Goal: Task Accomplishment & Management: Manage account settings

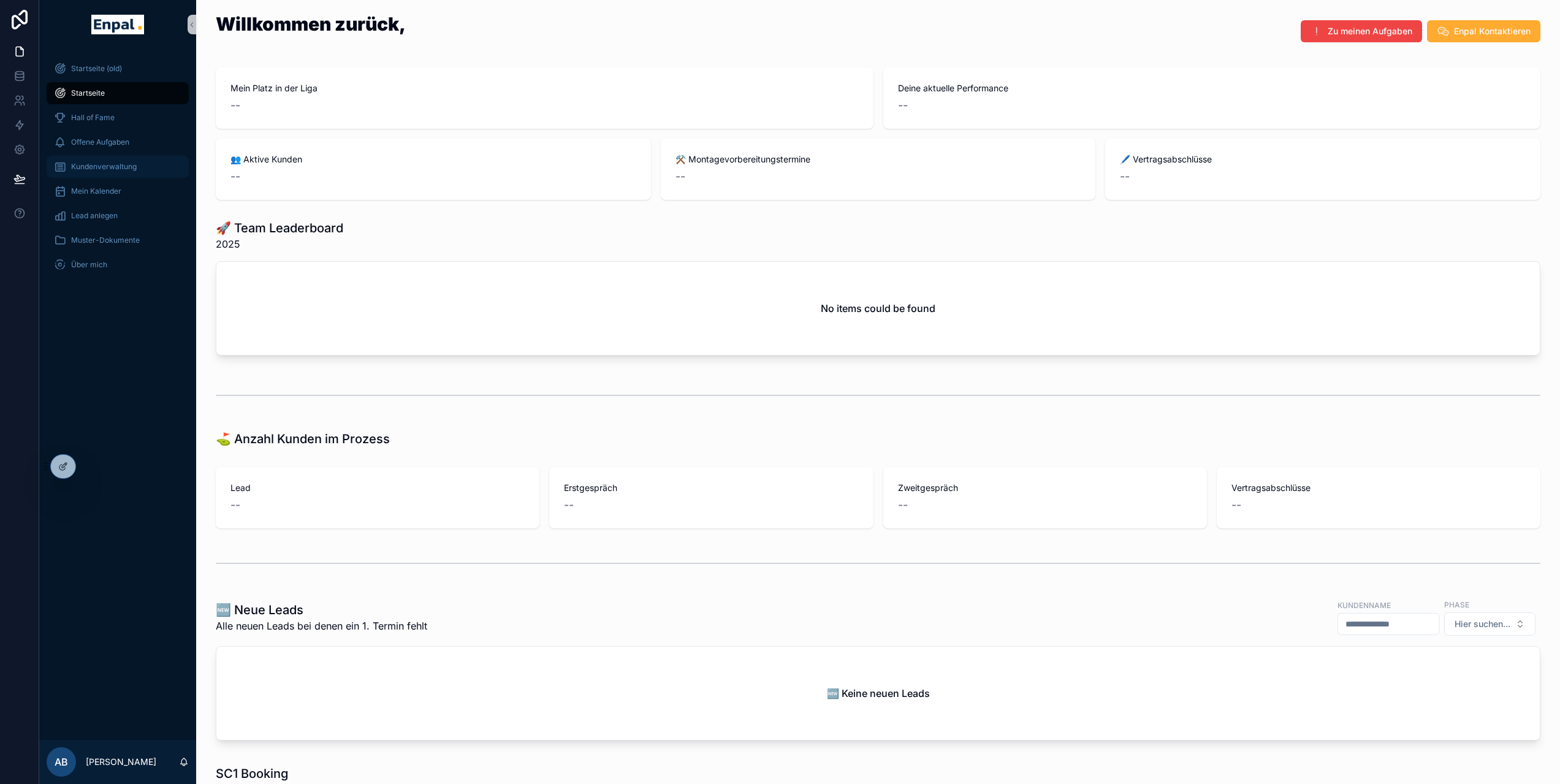
click at [113, 166] on span "Kundenverwaltung" at bounding box center [104, 166] width 66 height 10
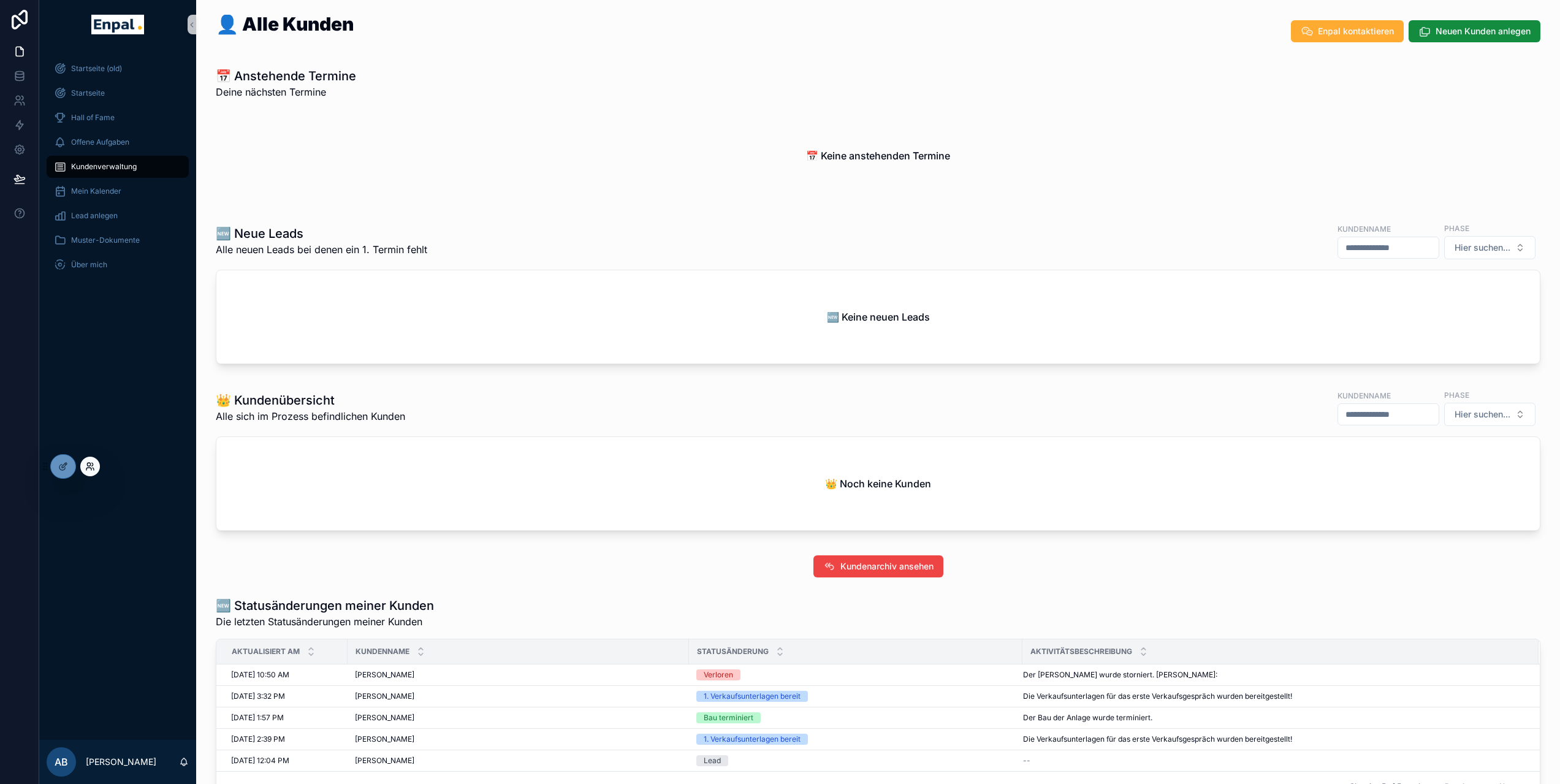
click at [85, 462] on icon at bounding box center [90, 466] width 10 height 10
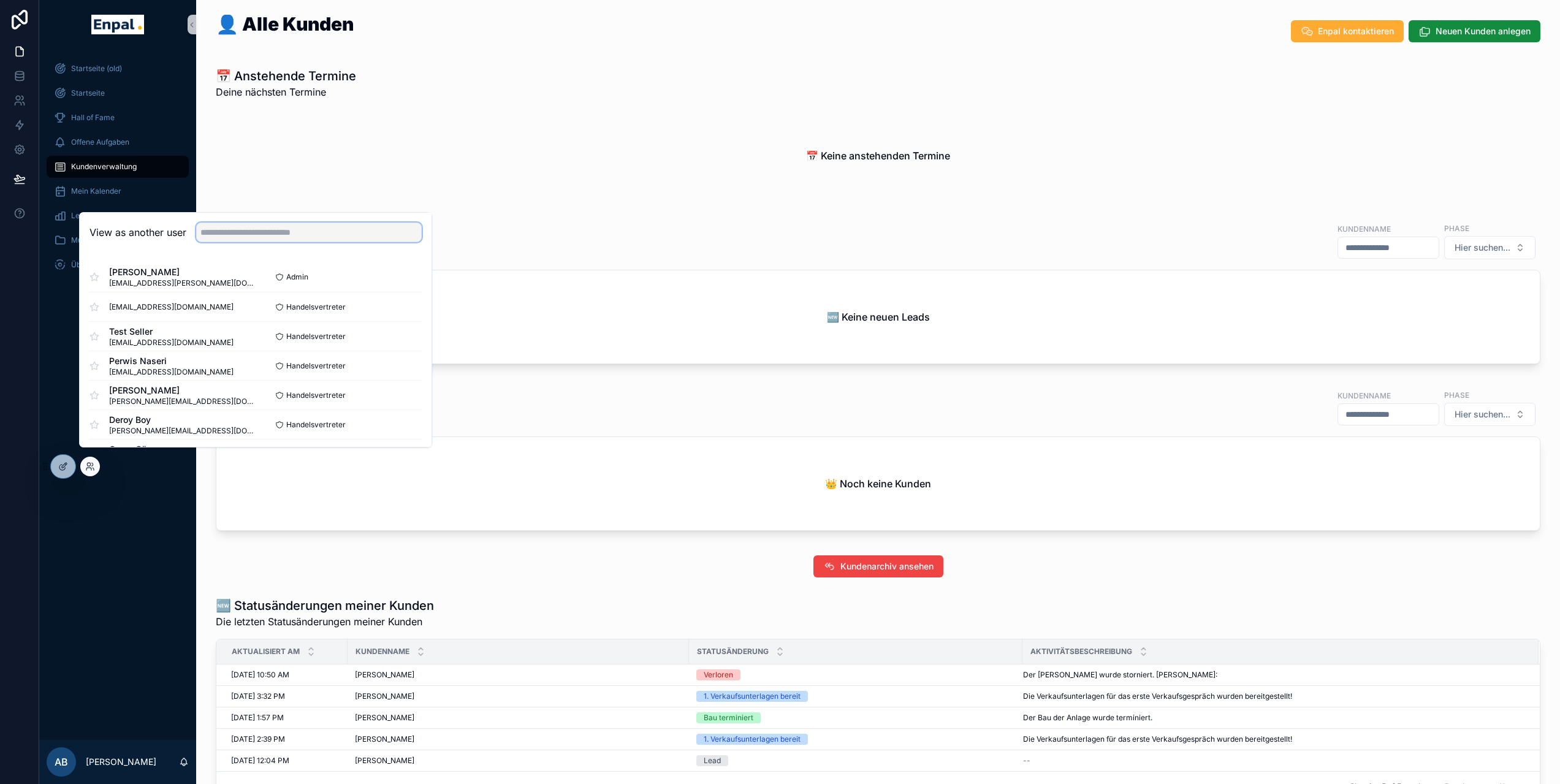
click at [227, 242] on input "text" at bounding box center [308, 232] width 225 height 20
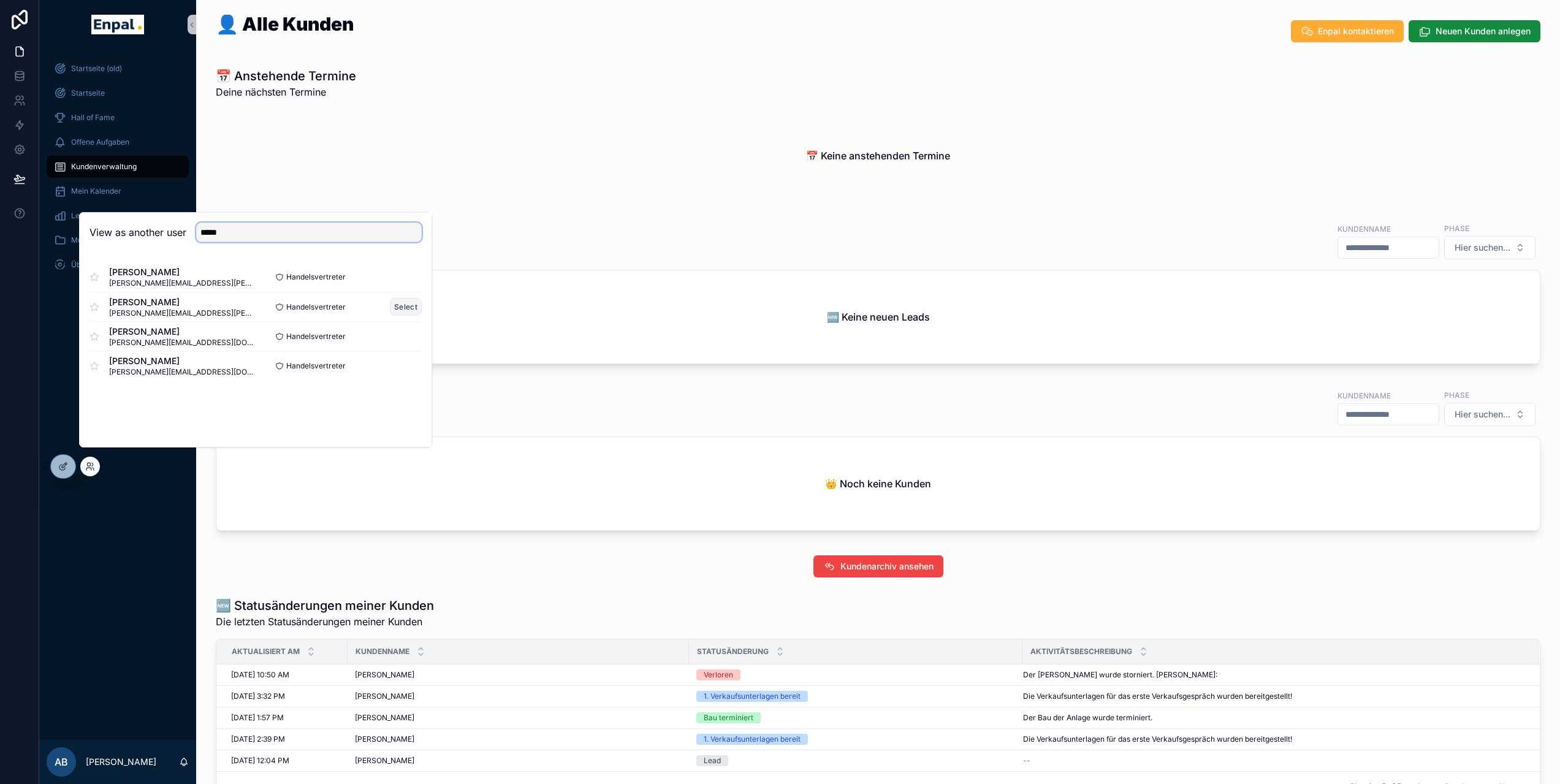
type input "*****"
click at [418, 316] on button "Select" at bounding box center [405, 307] width 32 height 18
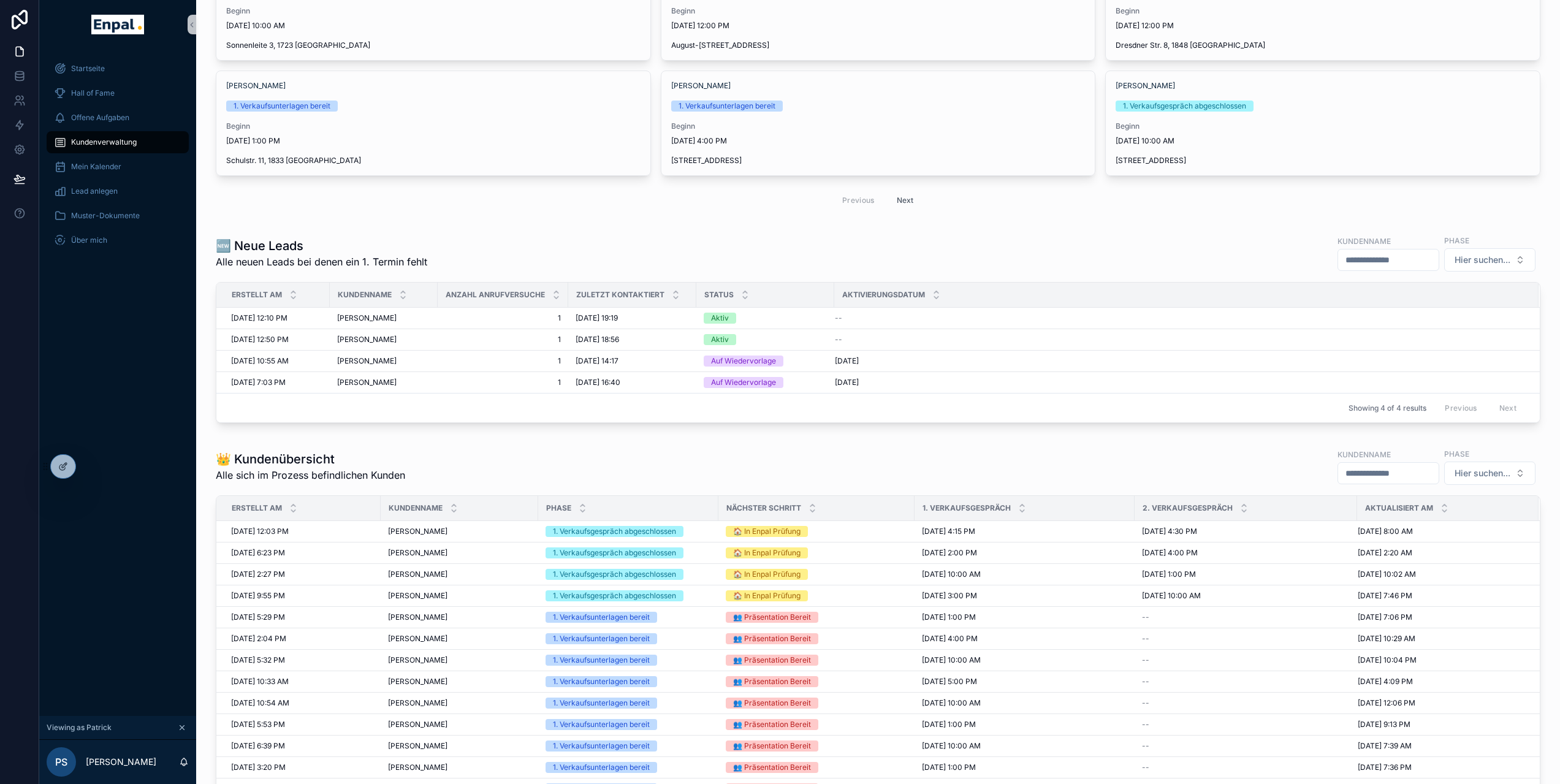
scroll to position [156, 0]
click at [447, 553] on span "Monika Dietze-Kolsche" at bounding box center [417, 550] width 60 height 10
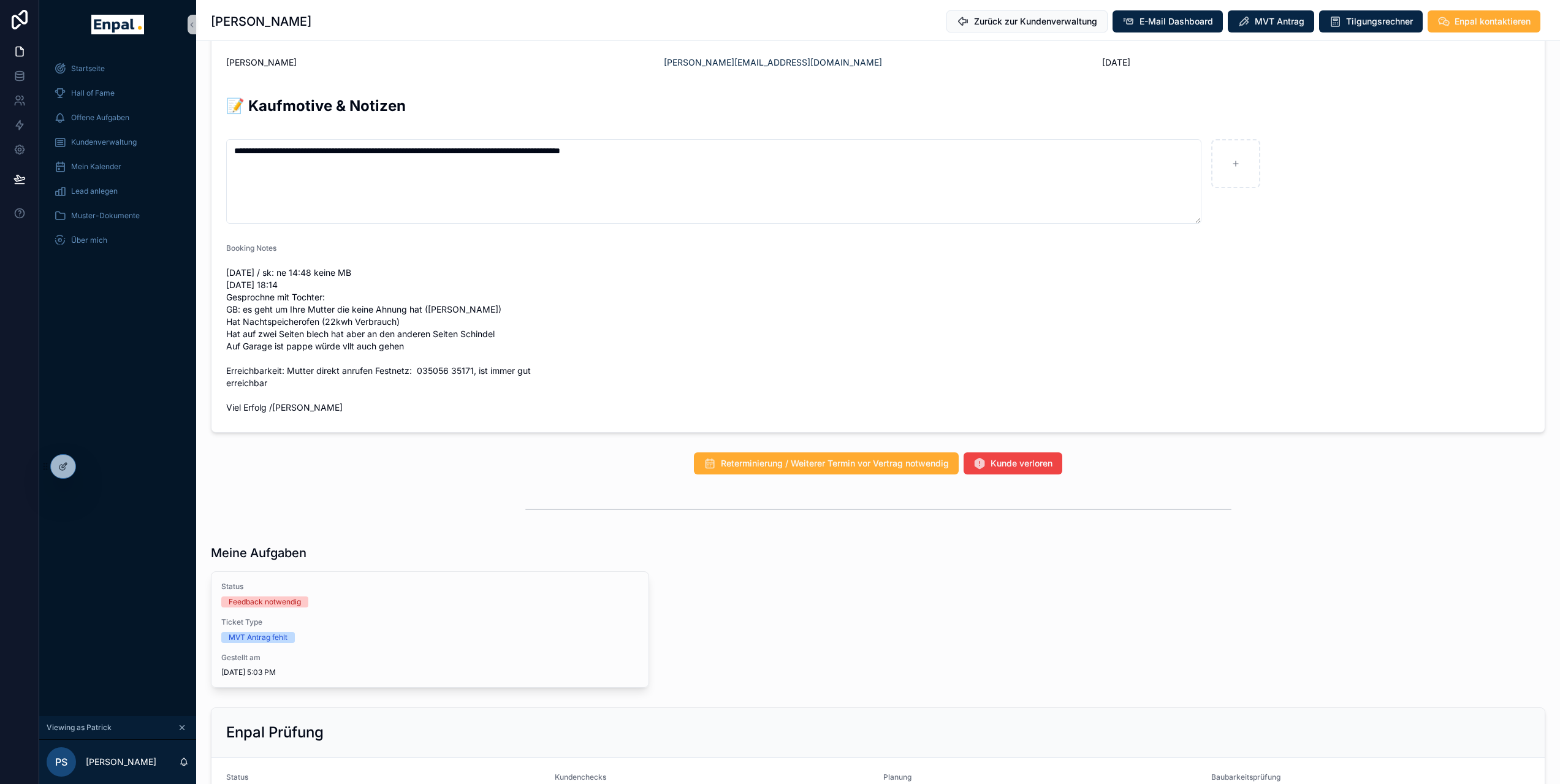
scroll to position [1093, 0]
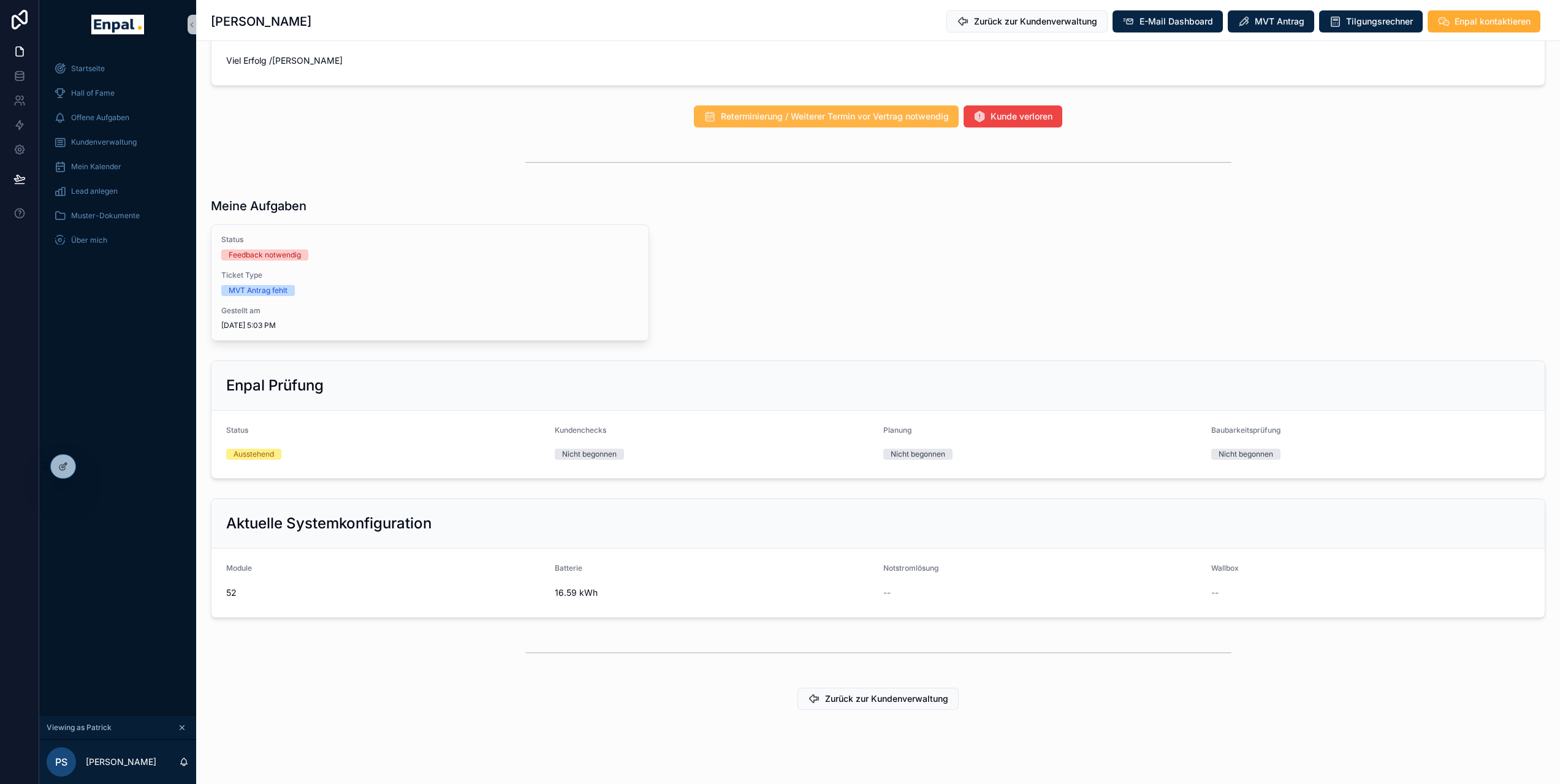
click at [820, 123] on button "Reterminierung / Weiterer Termin vor Vertrag notwendig" at bounding box center [826, 116] width 265 height 22
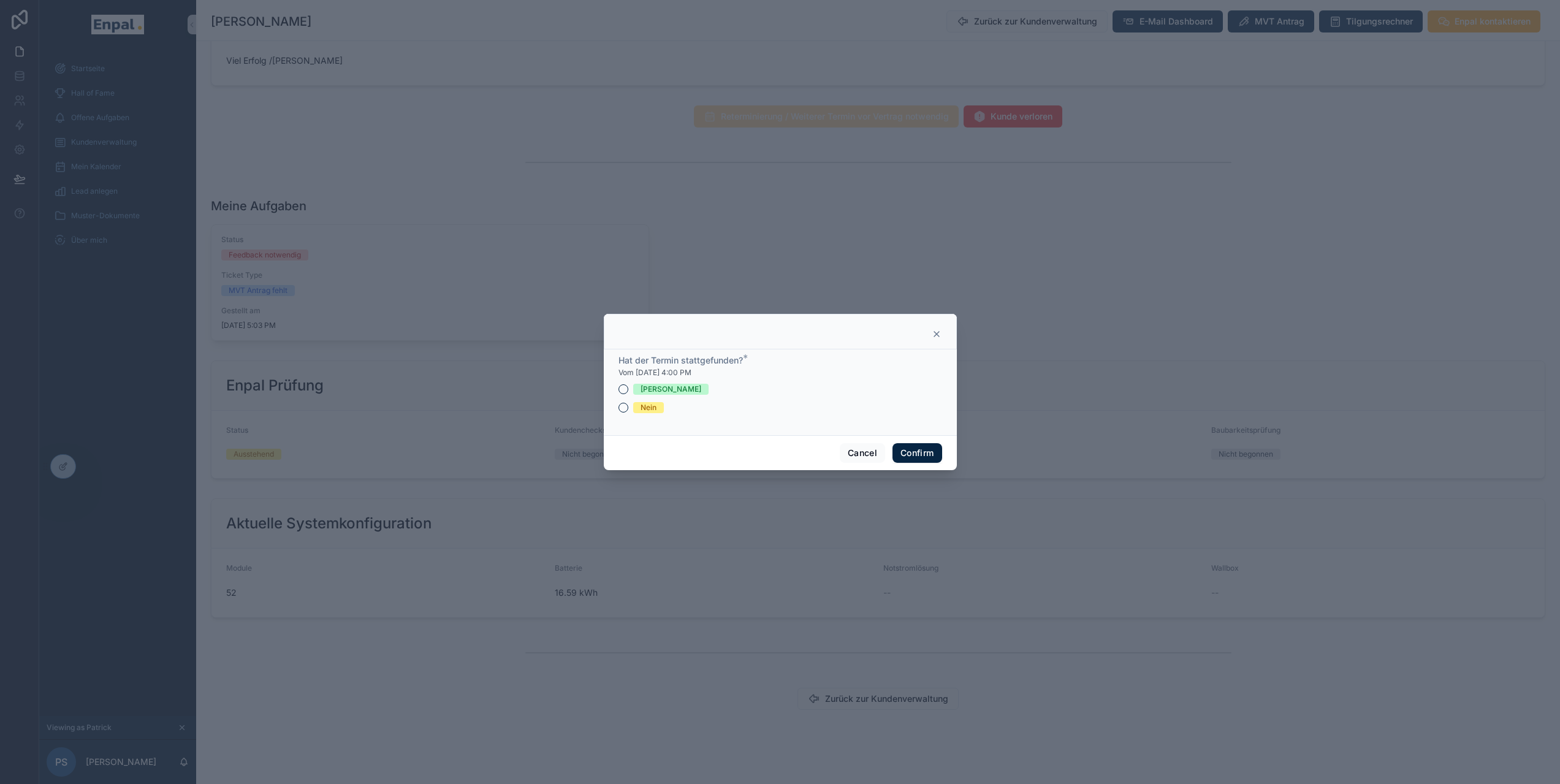
click at [624, 413] on div "Nein" at bounding box center [780, 407] width 324 height 11
click at [622, 412] on button "Nein" at bounding box center [623, 407] width 10 height 10
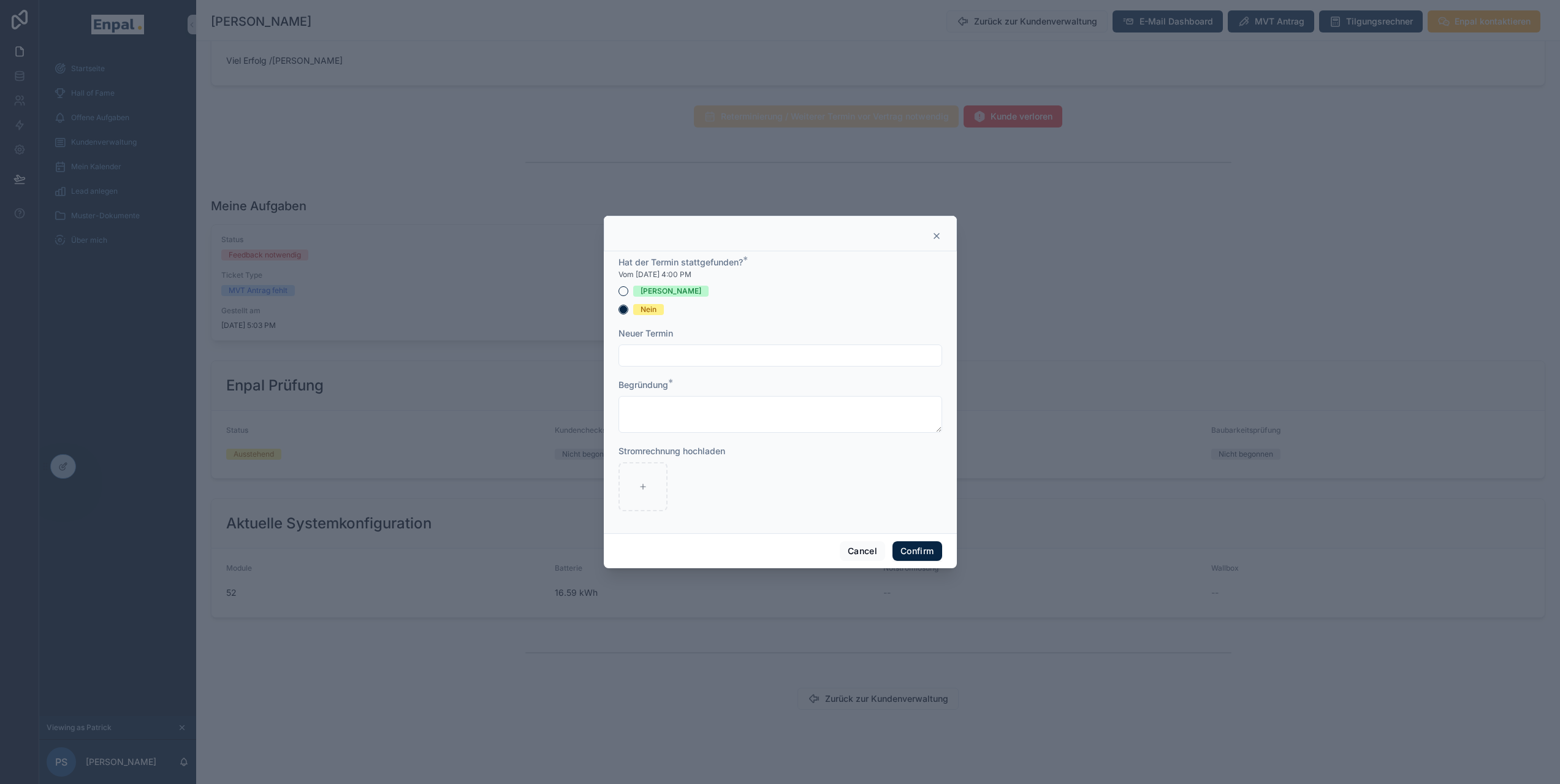
click at [649, 362] on input "text" at bounding box center [780, 355] width 323 height 17
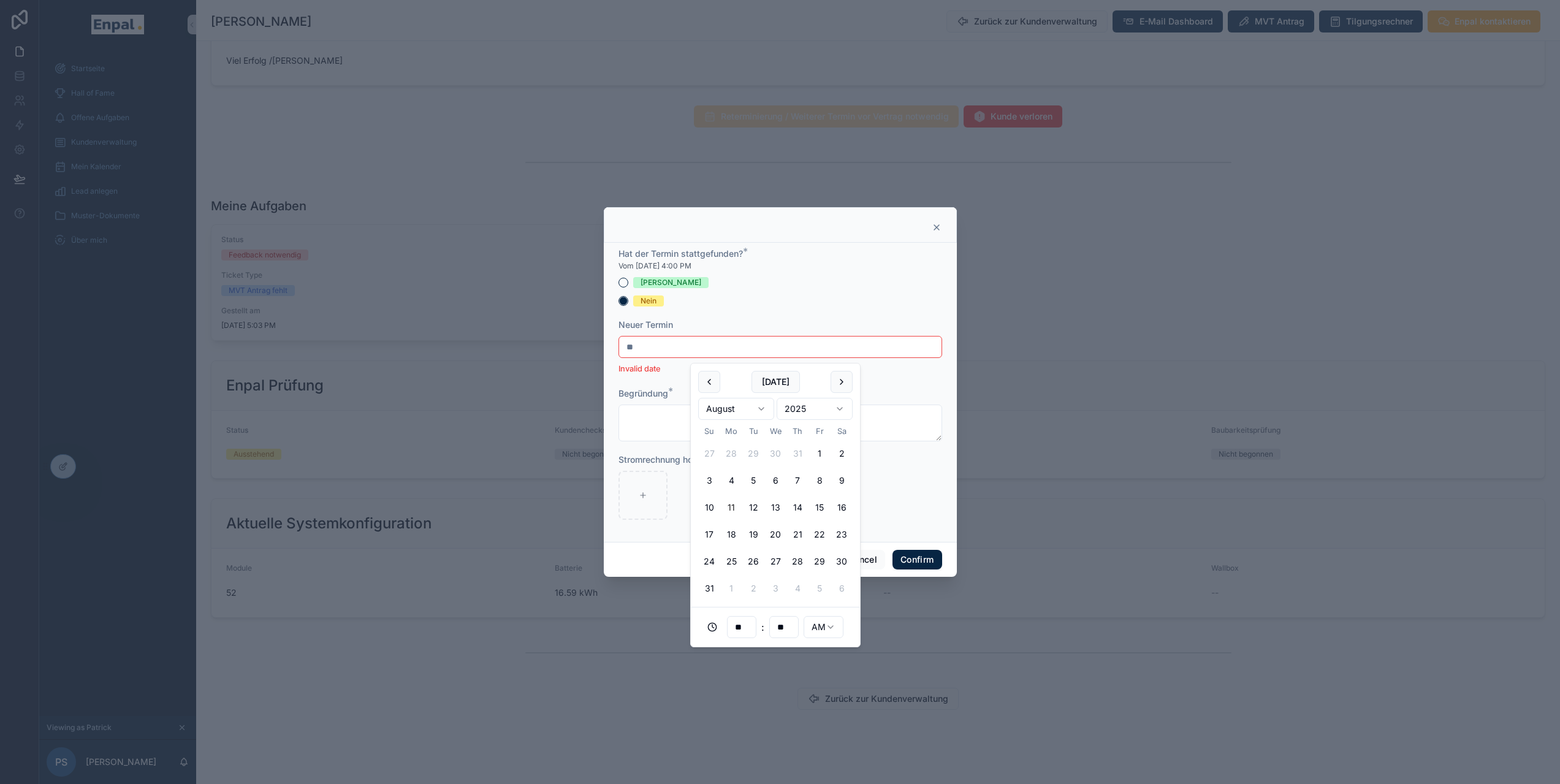
type input "*"
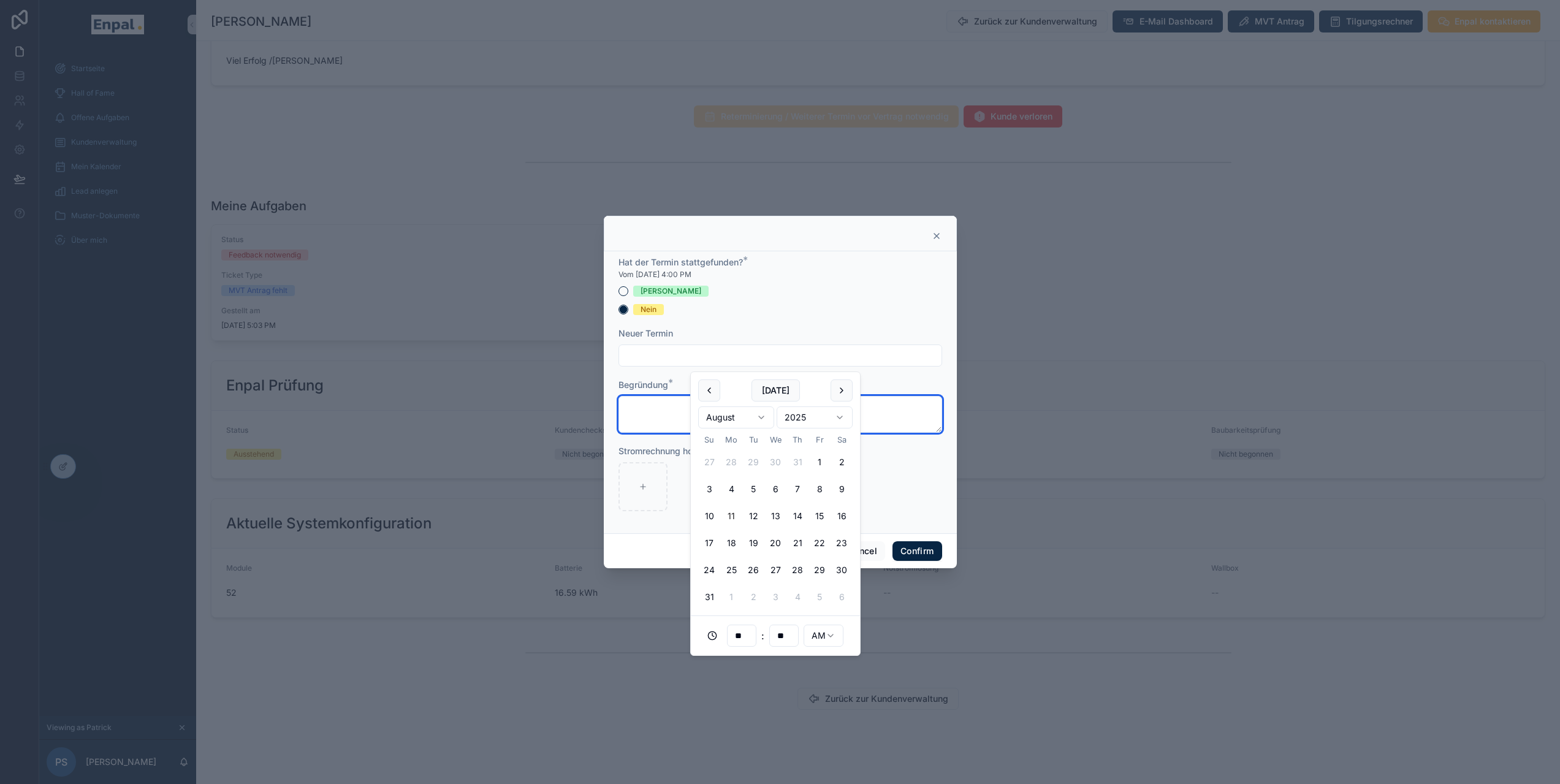
click at [636, 422] on textarea at bounding box center [780, 414] width 324 height 37
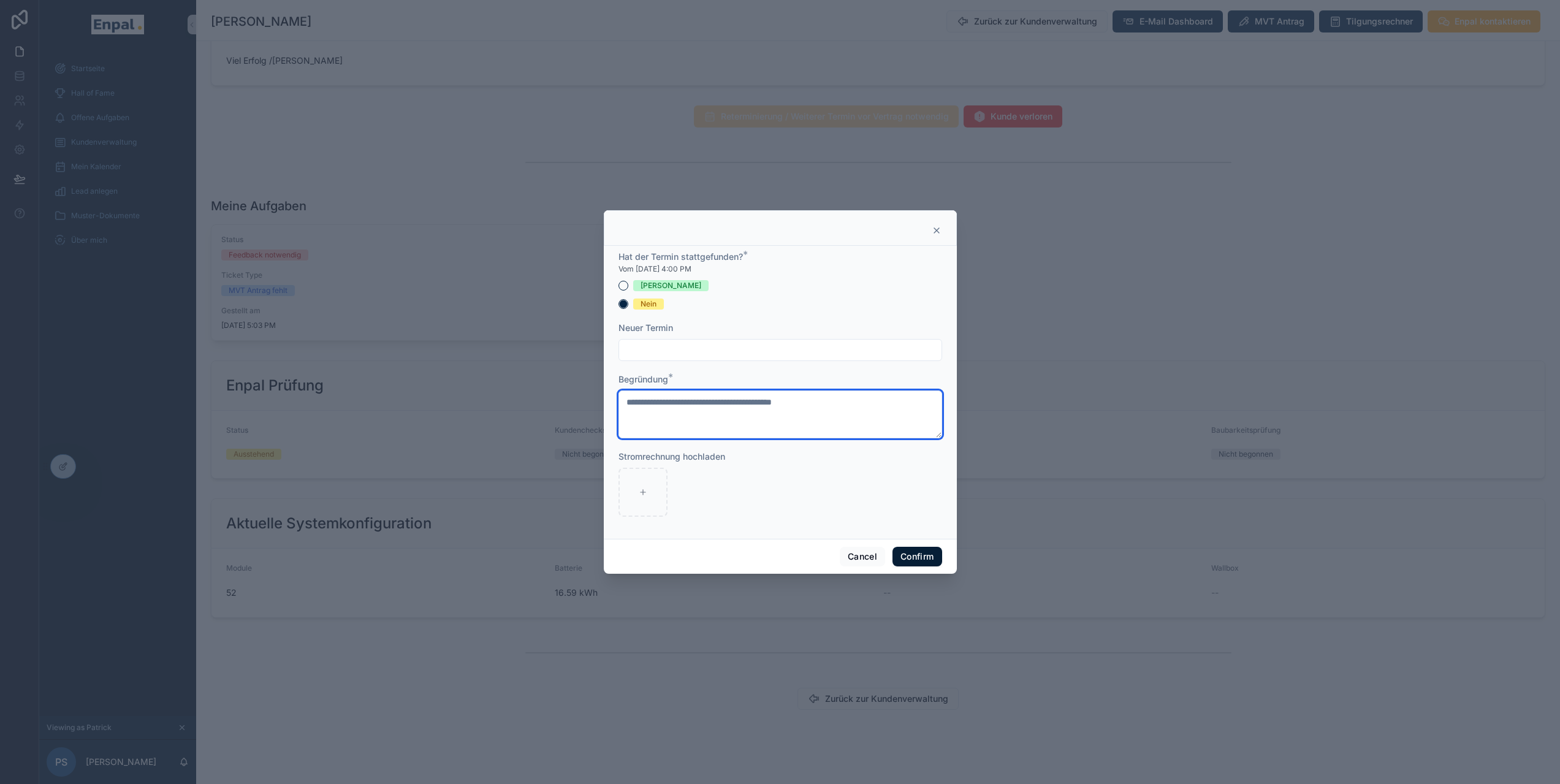
type textarea "**********"
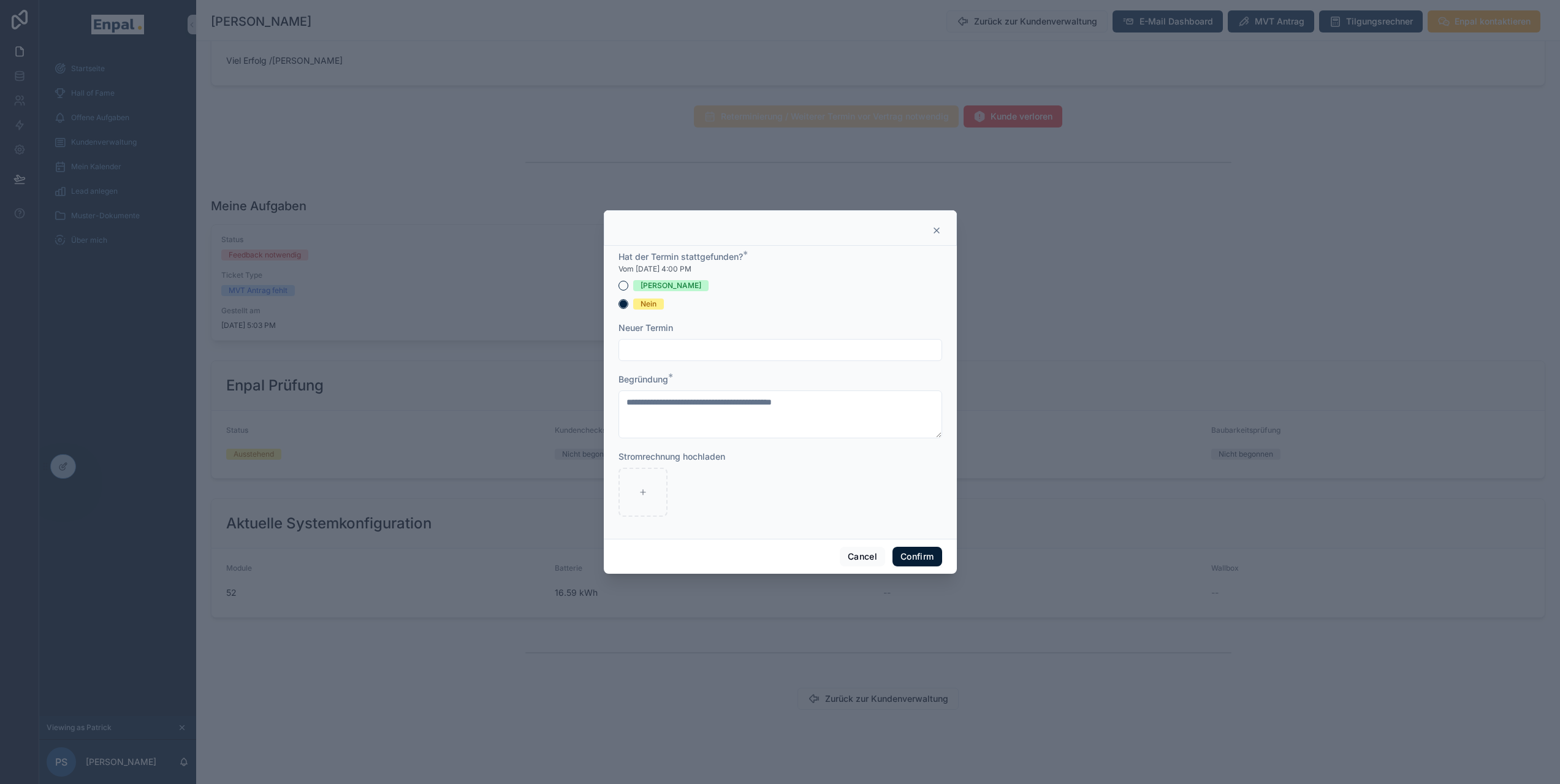
click at [920, 563] on button "Confirm" at bounding box center [917, 556] width 49 height 20
